Goal: Information Seeking & Learning: Find specific fact

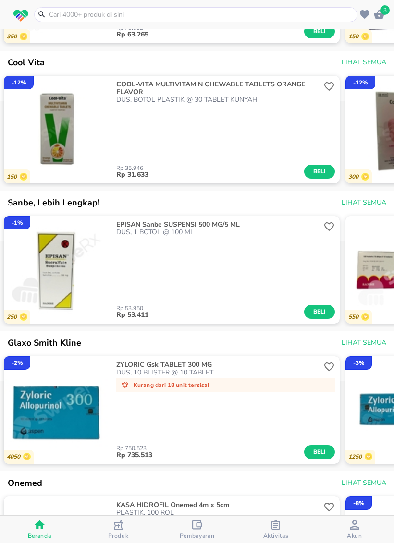
scroll to position [1393, 0]
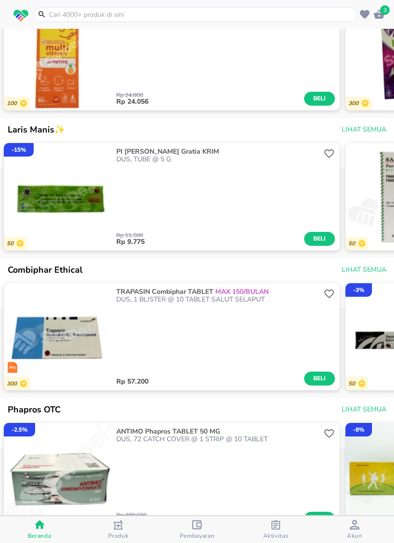
click at [344, 11] on input "text" at bounding box center [201, 15] width 307 height 10
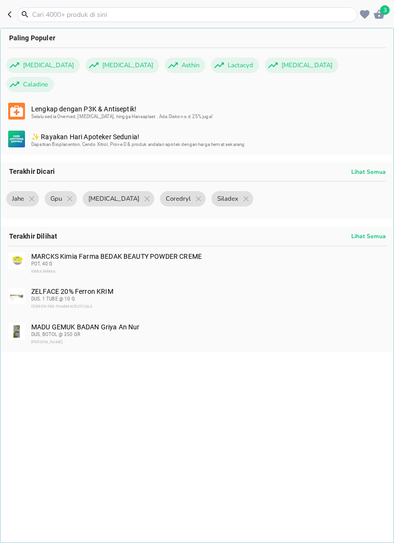
scroll to position [605, 0]
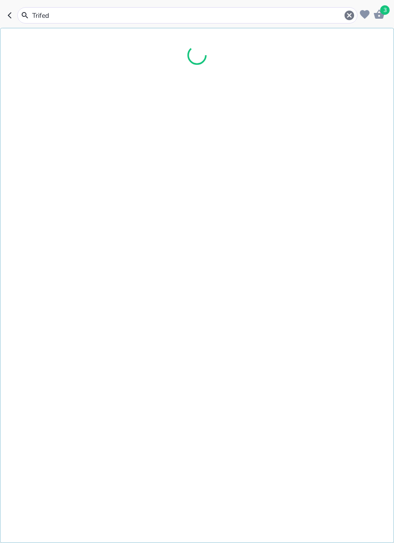
type input "Trifedr"
